Goal: Transaction & Acquisition: Purchase product/service

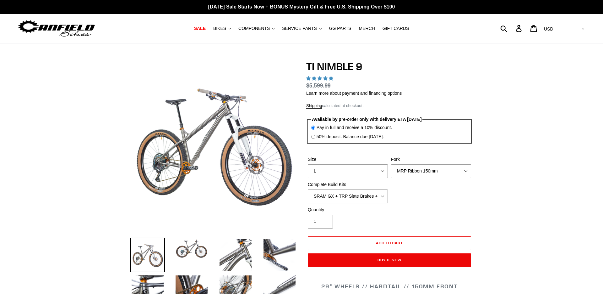
select select "highest-rating"
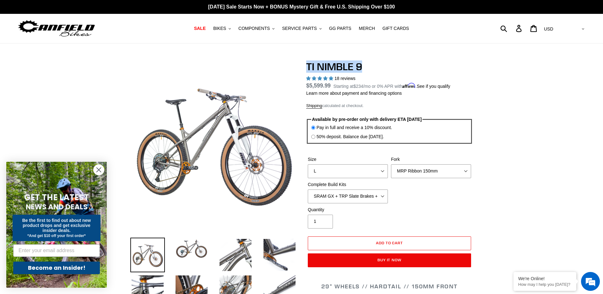
drag, startPoint x: 307, startPoint y: 65, endPoint x: 368, endPoint y: 64, distance: 60.4
click at [368, 64] on h1 "TI NIMBLE 9" at bounding box center [389, 67] width 167 height 12
copy h1 "TI NIMBLE 9"
drag, startPoint x: 308, startPoint y: 85, endPoint x: 333, endPoint y: 85, distance: 24.8
click at [331, 85] on span "$5,599.99" at bounding box center [318, 85] width 25 height 6
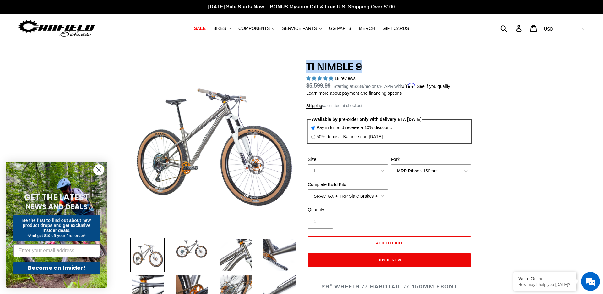
copy span "$5,599.99"
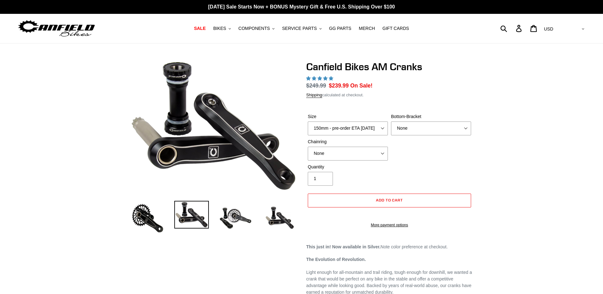
select select "highest-rating"
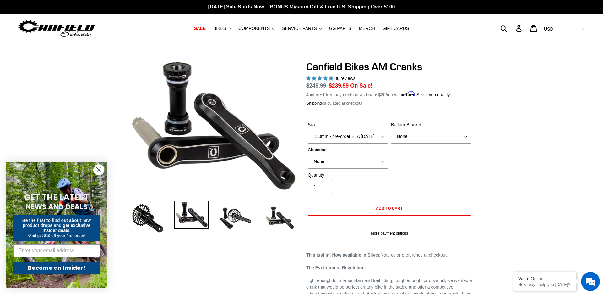
click at [352, 67] on h1 "Canfield Bikes AM Cranks" at bounding box center [389, 67] width 167 height 12
drag, startPoint x: 352, startPoint y: 67, endPoint x: 418, endPoint y: 67, distance: 66.0
click at [418, 67] on h1 "Canfield Bikes AM Cranks" at bounding box center [389, 67] width 167 height 12
copy h1 "Bikes AM Cranks"
drag, startPoint x: 306, startPoint y: 85, endPoint x: 328, endPoint y: 85, distance: 21.4
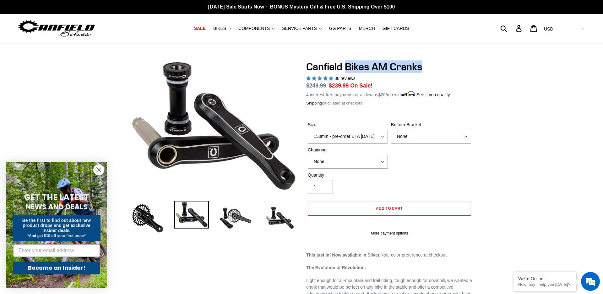
click at [326, 85] on s "$249.99" at bounding box center [316, 85] width 20 height 6
copy s "$249.99"
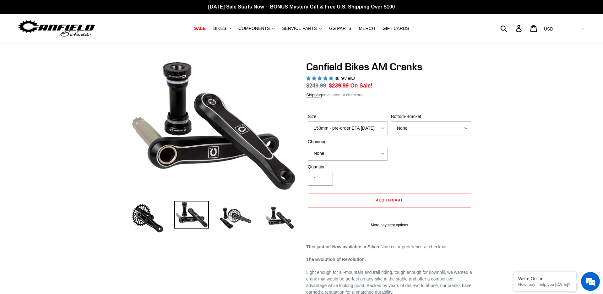
select select "highest-rating"
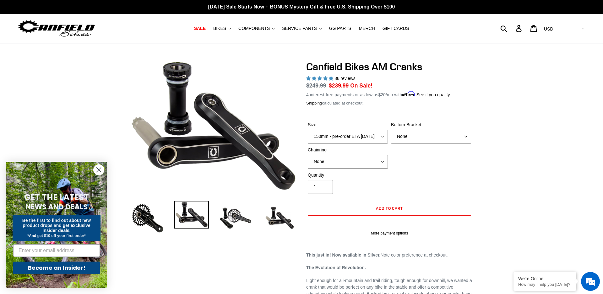
click at [100, 168] on circle "Close dialog" at bounding box center [99, 169] width 10 height 10
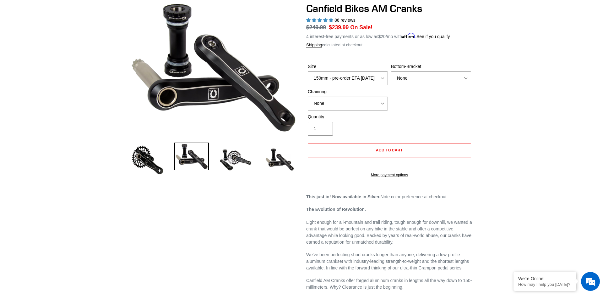
scroll to position [59, 0]
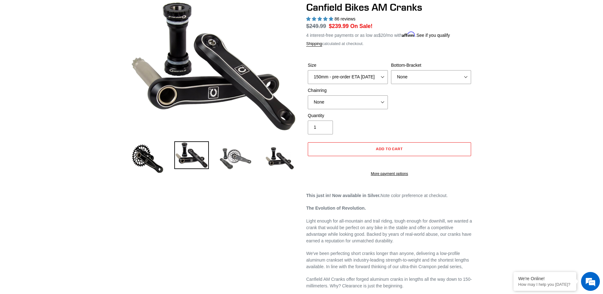
click at [232, 167] on img at bounding box center [235, 158] width 35 height 35
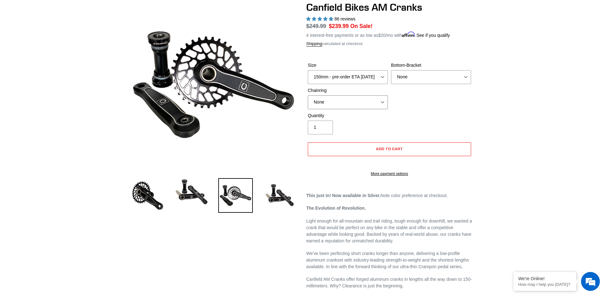
click at [378, 102] on select "None 30t Round (Boost 148) 30t Oval (Boost 148) 32t Round (Boost 148) 32t Oval …" at bounding box center [348, 102] width 80 height 14
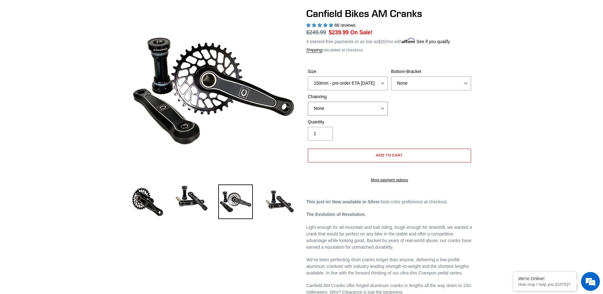
scroll to position [54, 0]
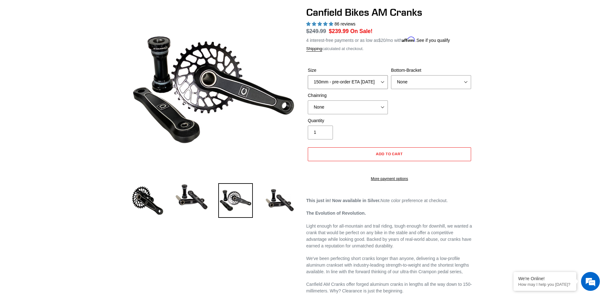
click at [384, 85] on select "150mm - pre-order ETA 9/30/25 155mm - pre-order ETA 9/30/25 160mm - pre-order E…" at bounding box center [348, 82] width 80 height 14
click at [440, 82] on select "None BSA Threaded 68/73mm Press Fit PF92" at bounding box center [431, 82] width 80 height 14
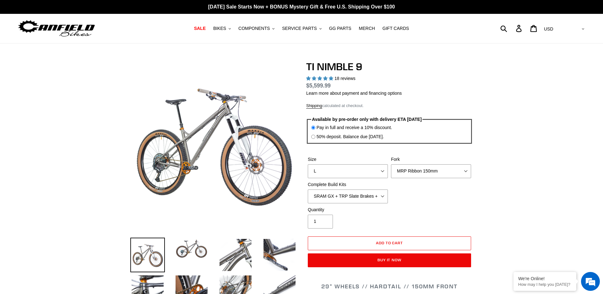
select select "highest-rating"
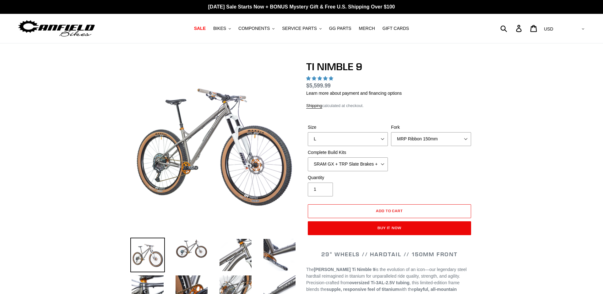
select select "highest-rating"
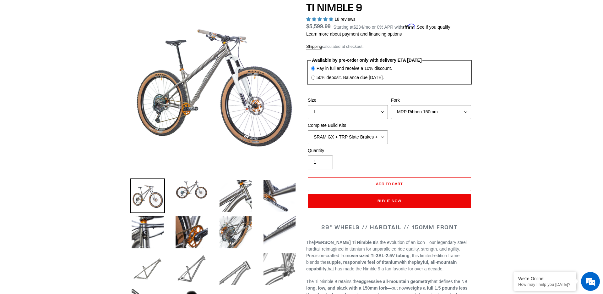
scroll to position [57, 0]
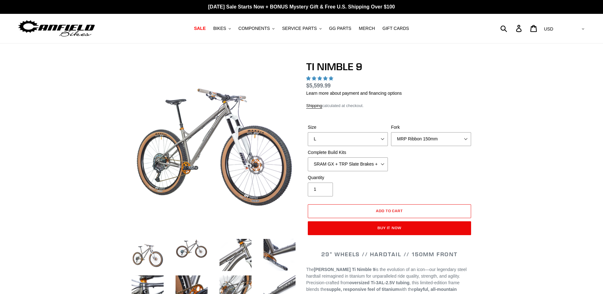
select select "highest-rating"
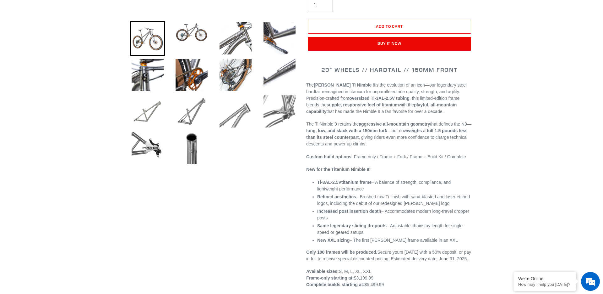
scroll to position [217, 0]
